Goal: Navigation & Orientation: Find specific page/section

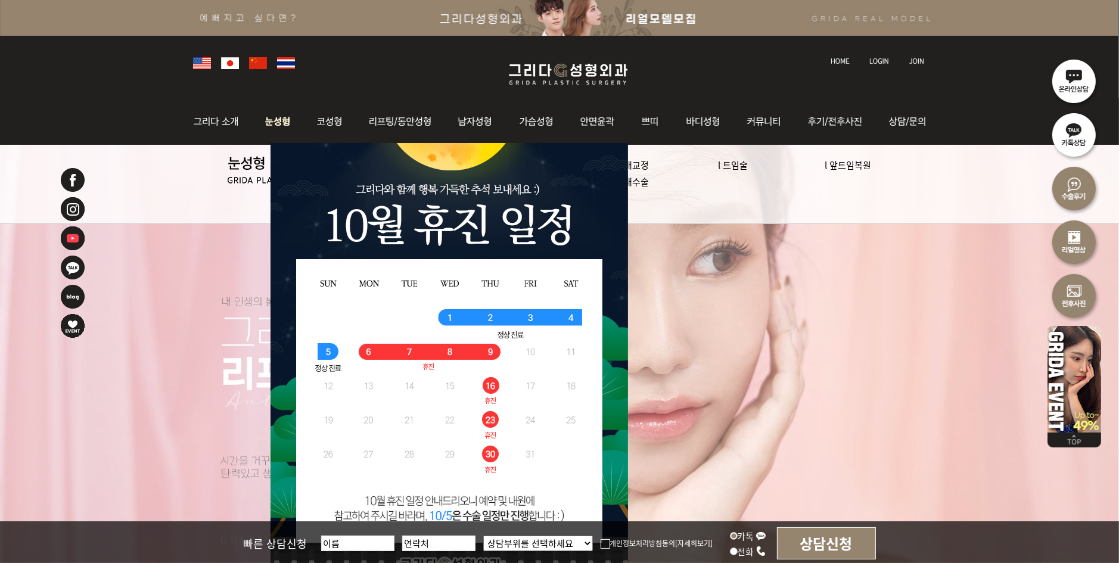
click at [279, 126] on img at bounding box center [277, 121] width 53 height 46
click at [281, 123] on img at bounding box center [277, 121] width 53 height 46
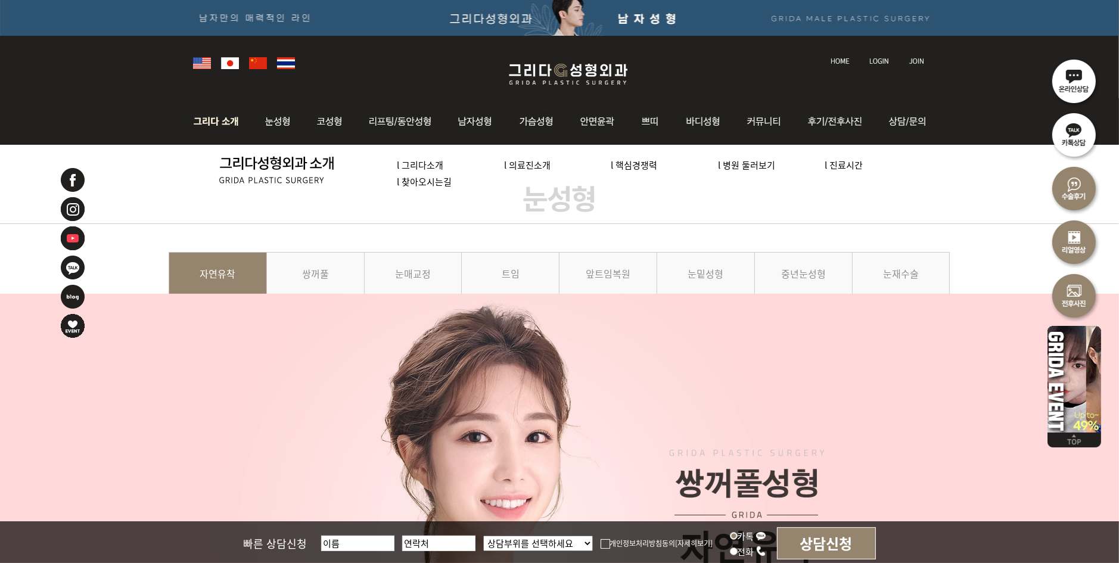
click at [533, 167] on link "l 의료진소개" at bounding box center [527, 164] width 46 height 13
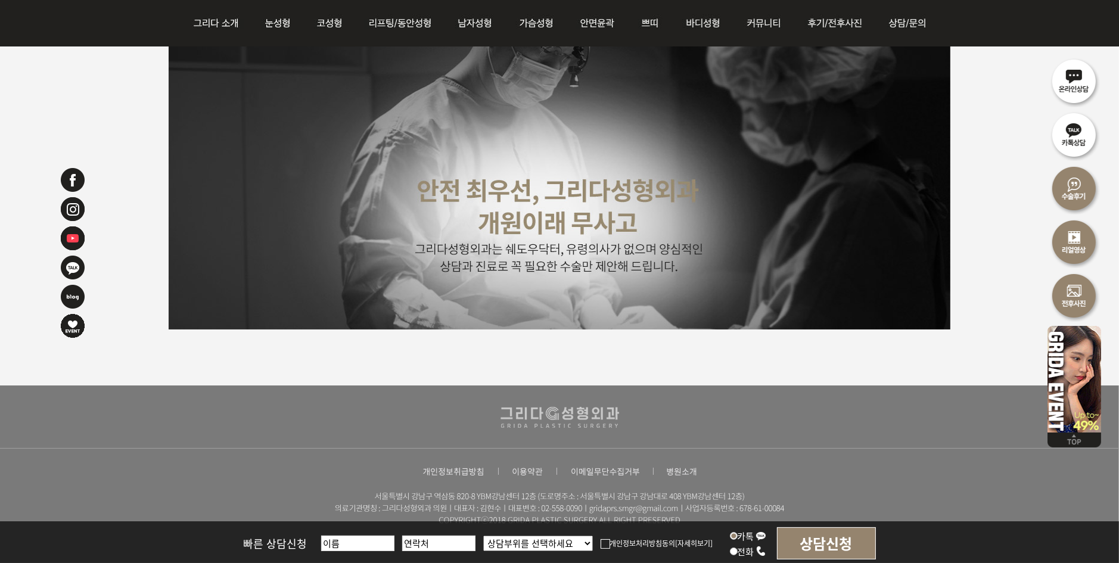
scroll to position [3030, 0]
